Goal: Task Accomplishment & Management: Manage account settings

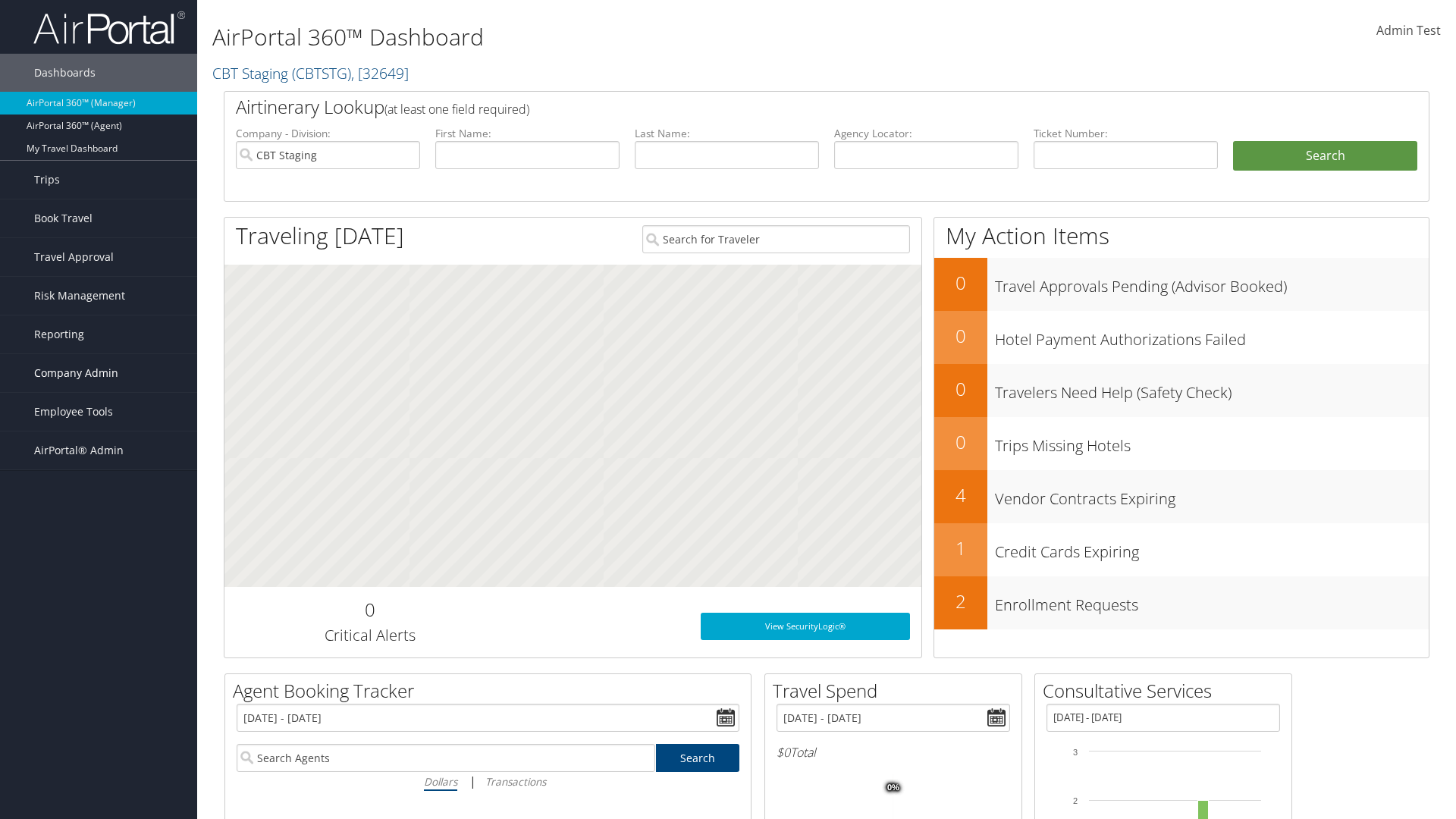
click at [99, 373] on span "Company Admin" at bounding box center [75, 373] width 84 height 38
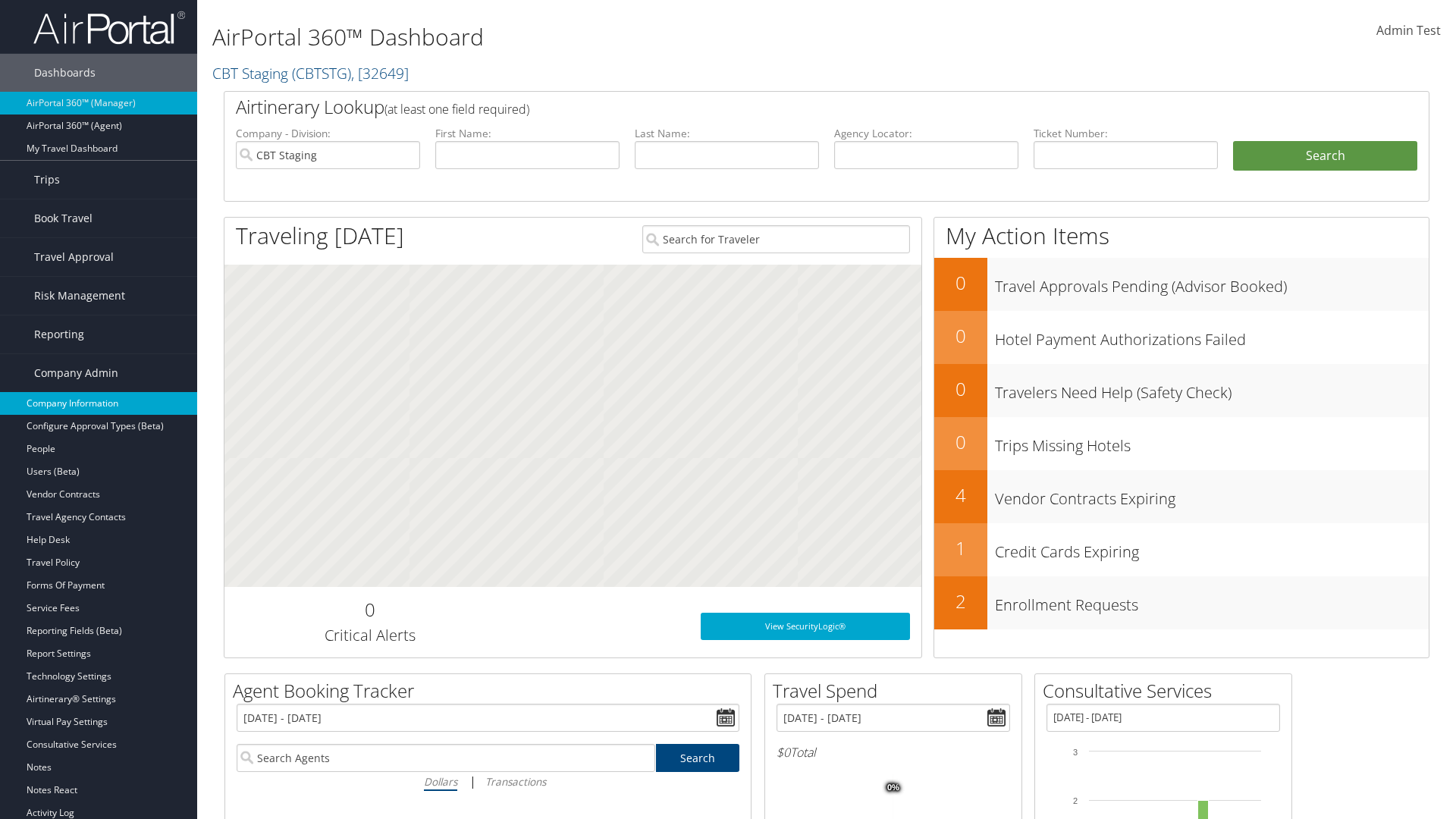
click at [99, 403] on link "Company Information" at bounding box center [98, 403] width 197 height 23
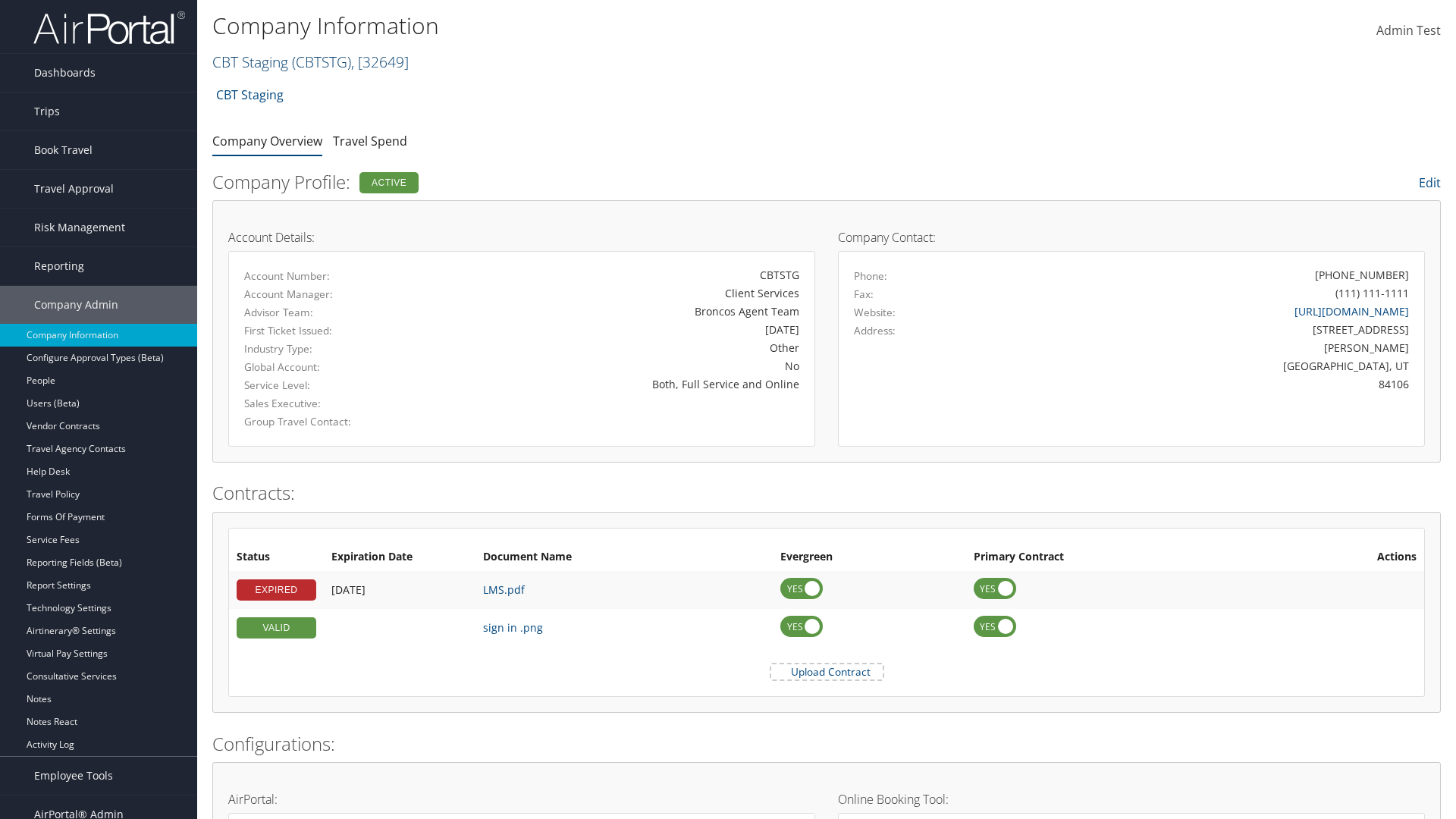
click at [250, 61] on link "CBT Staging ( CBTSTG ) , [ 32649 ]" at bounding box center [311, 62] width 196 height 20
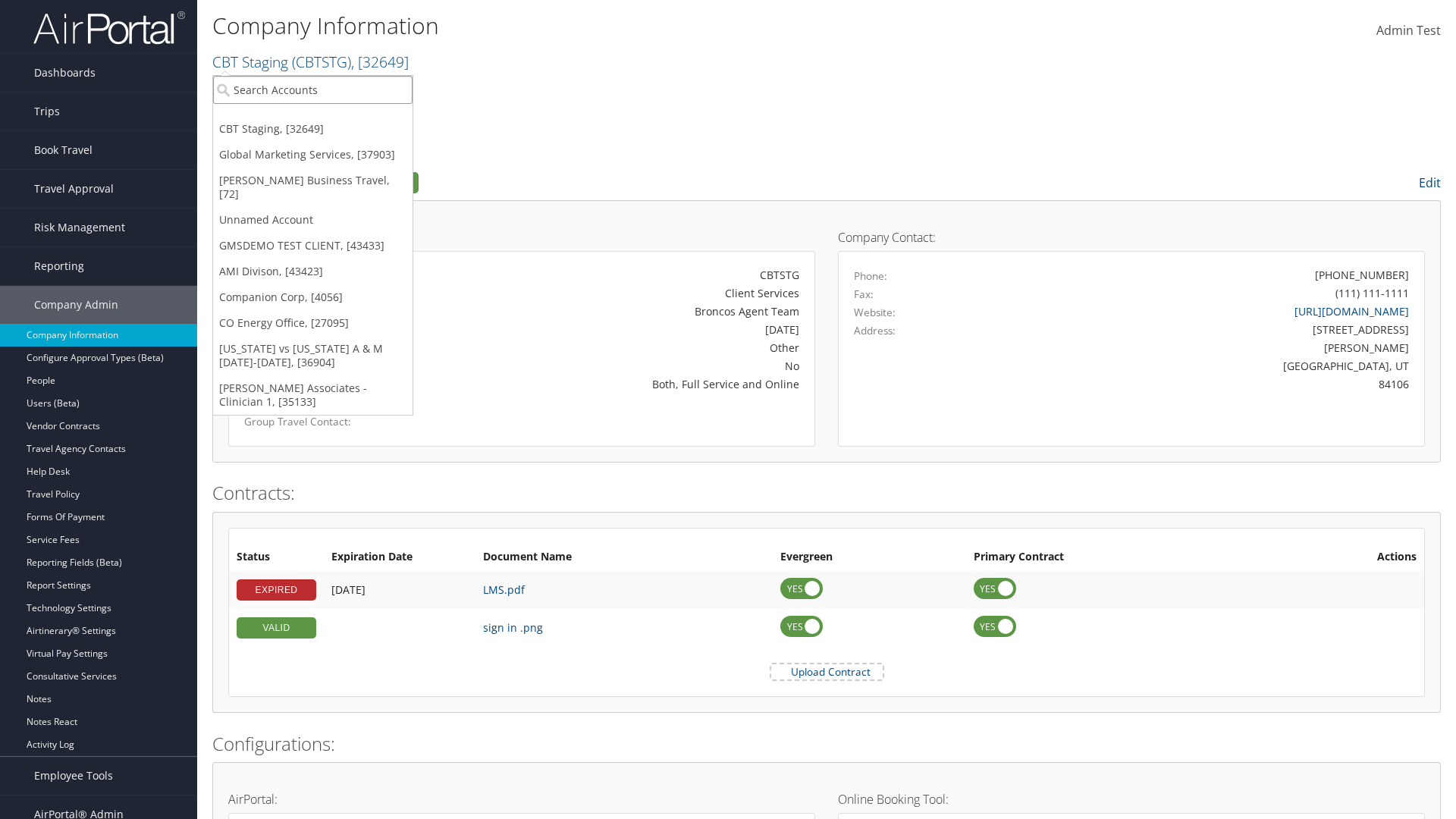
click at [312, 89] on input "search" at bounding box center [313, 90] width 199 height 28
type input "CBTSTG"
click at [312, 118] on div "CBT Staging (CBTSTG), [32649]" at bounding box center [312, 117] width 216 height 13
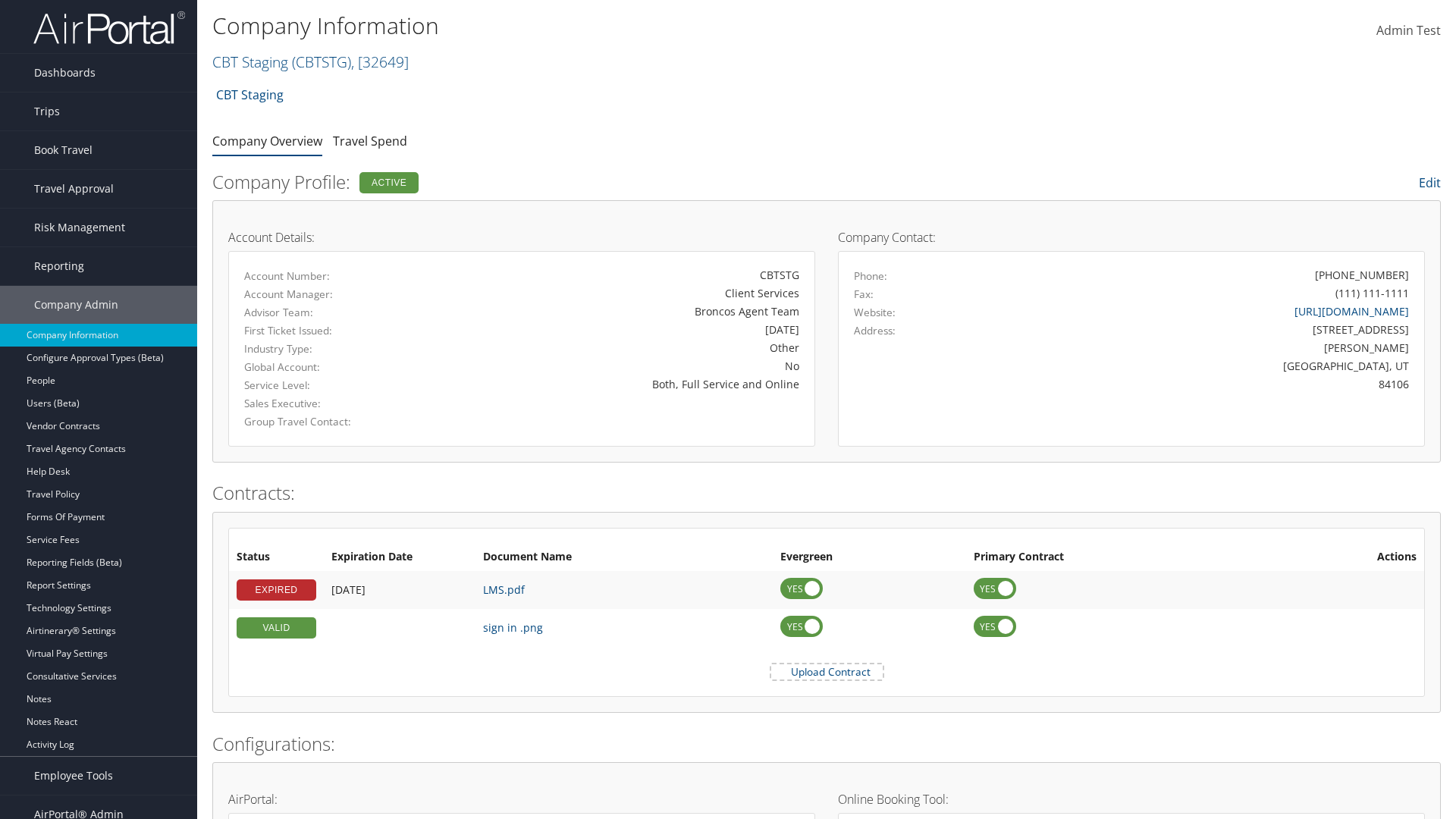
scroll to position [721, 0]
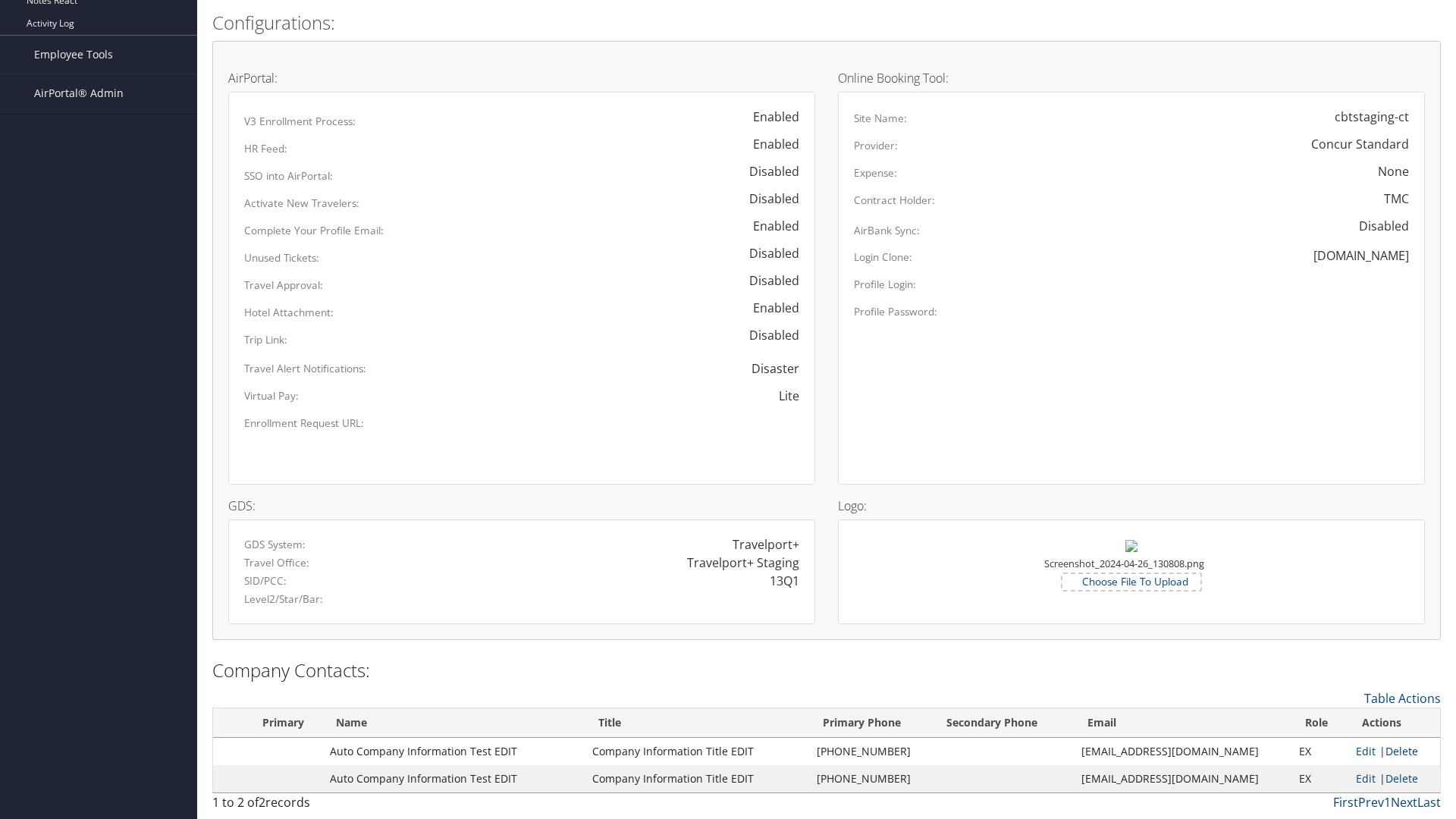
click at [1396, 751] on link "Delete" at bounding box center [1402, 751] width 33 height 14
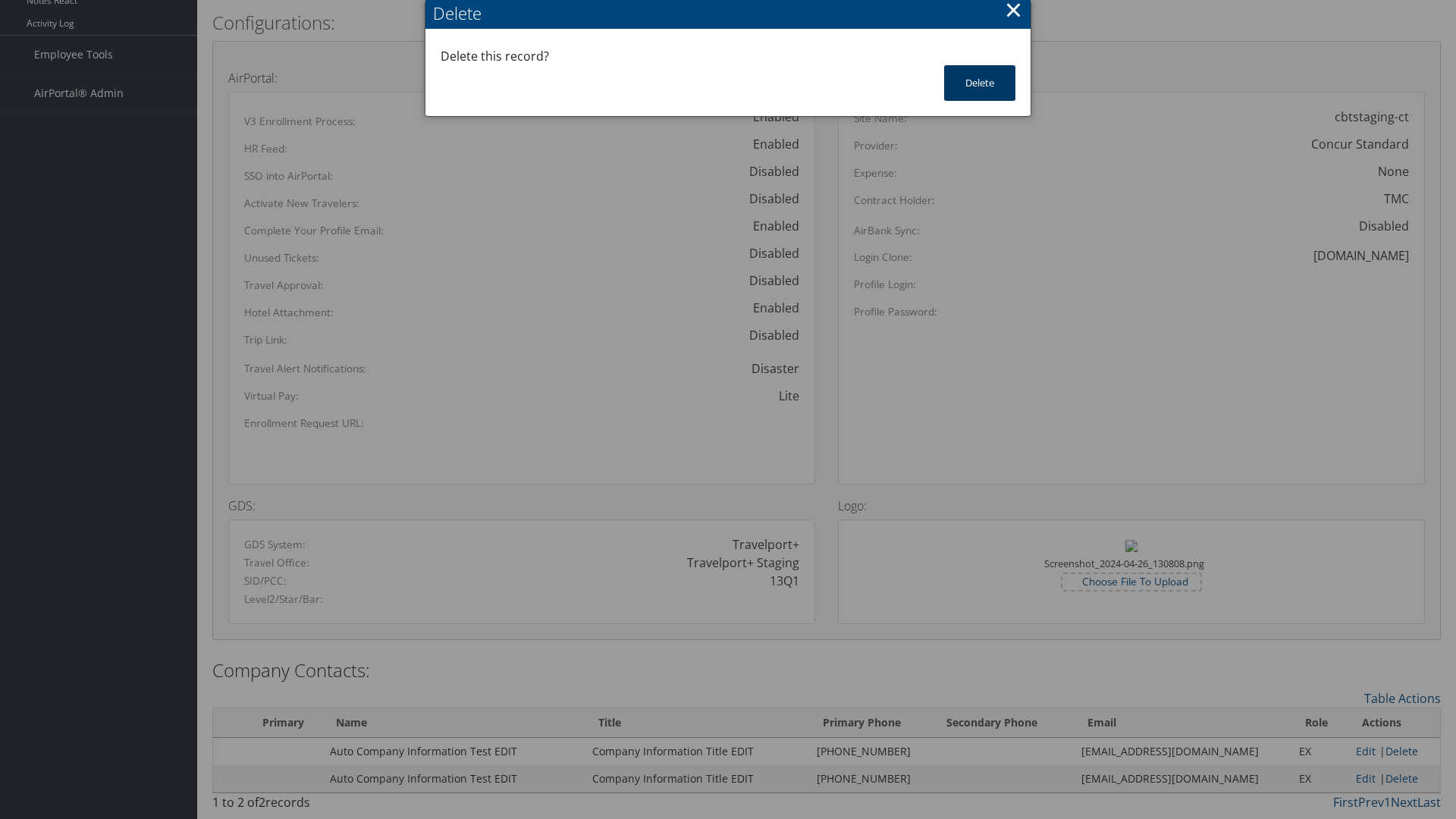
click at [980, 82] on button "Delete" at bounding box center [980, 82] width 71 height 35
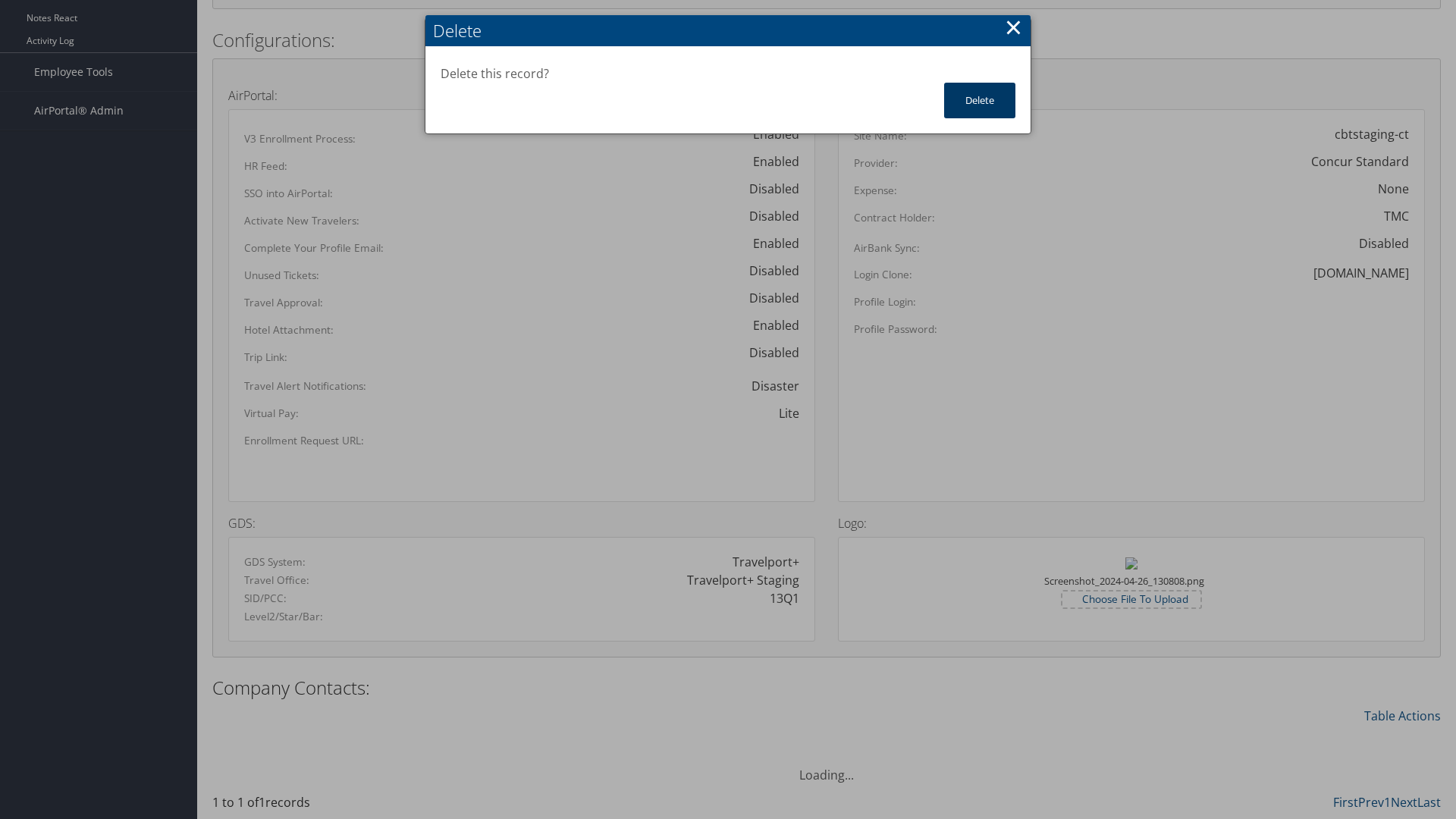
scroll to position [704, 0]
